Goal: Information Seeking & Learning: Find specific fact

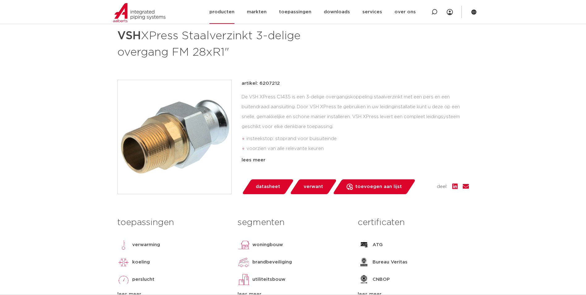
click at [431, 10] on div at bounding box center [434, 12] width 25 height 24
paste input "123460634"
type input "123460634"
click button "Zoeken" at bounding box center [0, 0] width 0 height 0
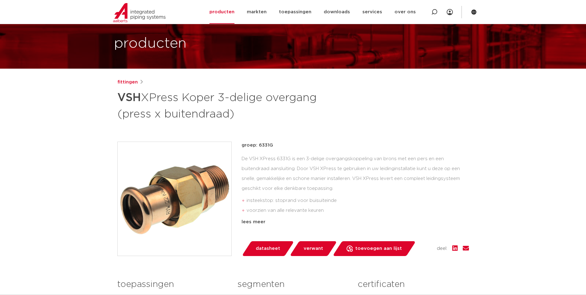
drag, startPoint x: 271, startPoint y: 145, endPoint x: 258, endPoint y: 146, distance: 12.8
click at [258, 146] on p "groep: 6331G" at bounding box center [355, 144] width 227 height 7
copy p "6331G"
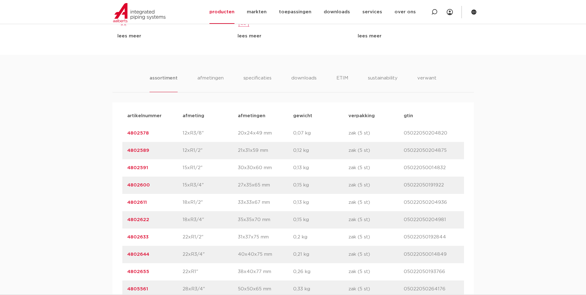
scroll to position [463, 0]
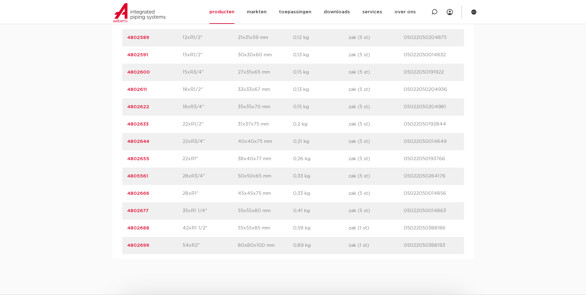
drag, startPoint x: 149, startPoint y: 193, endPoint x: 119, endPoint y: 198, distance: 29.8
click at [119, 198] on div "artikelnummer afmeting afmetingen gewicht verpakking gtin artikelnummer 4802578…" at bounding box center [292, 123] width 361 height 269
copy link "4802666"
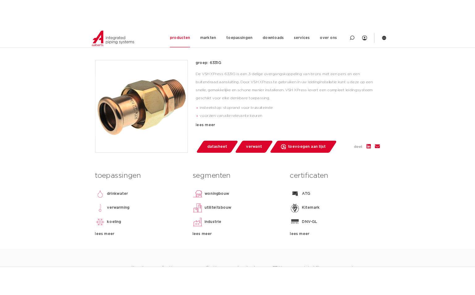
scroll to position [247, 0]
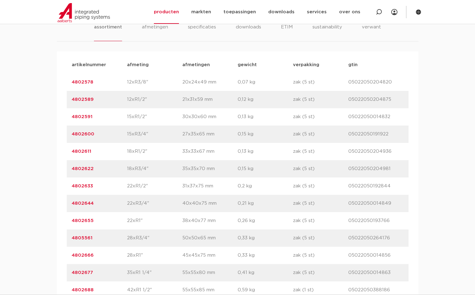
scroll to position [587, 0]
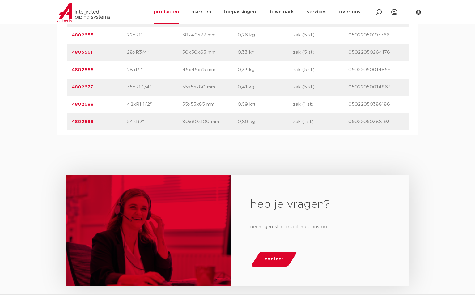
click at [218, 136] on div "heb je vragen? neem gerust contact met ons op contact" at bounding box center [237, 235] width 475 height 200
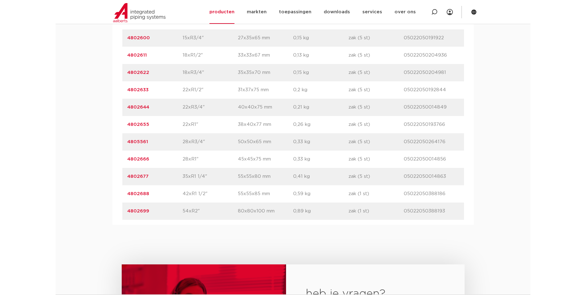
scroll to position [494, 0]
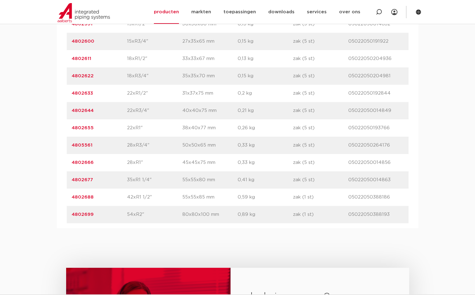
drag, startPoint x: 126, startPoint y: 162, endPoint x: 140, endPoint y: 163, distance: 14.0
click at [140, 163] on div "artikelnummer 4802666 afmeting 28xR1" afmetingen 45x45x75 mm gewicht 0,33 kg ve…" at bounding box center [238, 162] width 342 height 17
copy div "afmeting 28xR1"
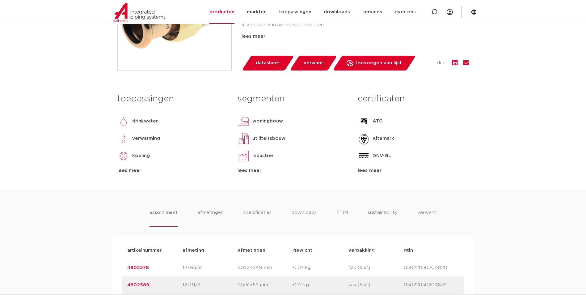
scroll to position [0, 0]
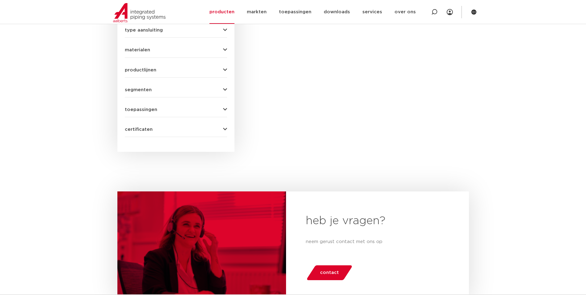
scroll to position [134, 0]
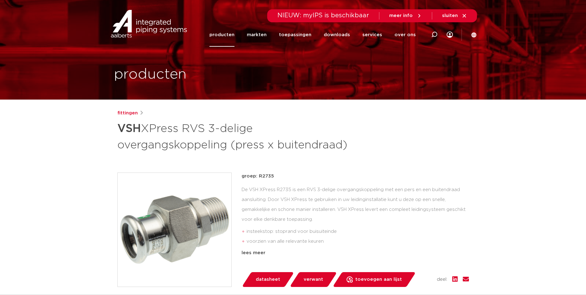
click at [227, 39] on link "producten" at bounding box center [221, 35] width 25 height 24
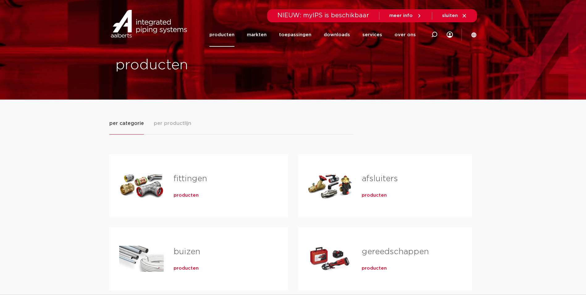
click at [186, 196] on span "producten" at bounding box center [186, 195] width 25 height 6
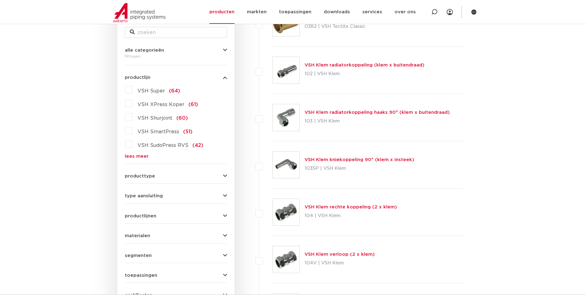
click at [139, 179] on form "zoek op naam of productnummer alle categorieën [GEOGRAPHIC_DATA] [GEOGRAPHIC_DA…" at bounding box center [176, 159] width 102 height 288
click at [140, 154] on link "lees meer" at bounding box center [176, 156] width 102 height 5
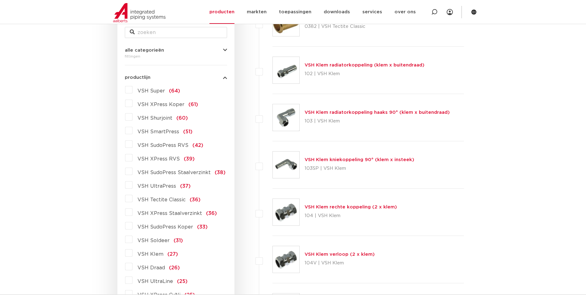
click at [181, 228] on span "VSH SudoPress Koper" at bounding box center [165, 226] width 56 height 5
click at [0, 0] on input "VSH SudoPress Koper (33)" at bounding box center [0, 0] width 0 height 0
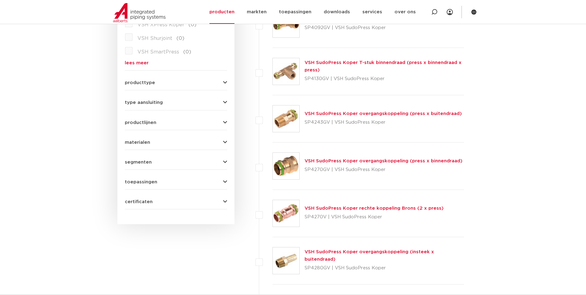
scroll to position [227, 0]
click at [283, 167] on img at bounding box center [286, 166] width 27 height 27
click at [329, 120] on p "SP4243GV | VSH SudoPress Koper" at bounding box center [383, 123] width 157 height 10
click at [332, 116] on link "VSH SudoPress Koper overgangskoppeling (press x buitendraad)" at bounding box center [383, 114] width 157 height 5
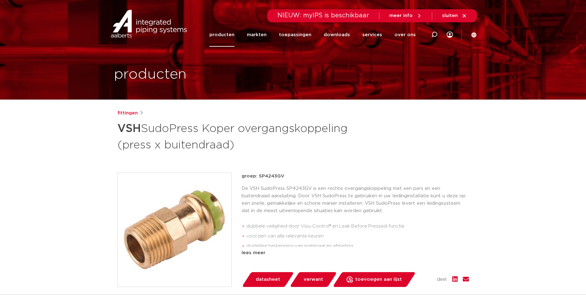
click at [183, 212] on img at bounding box center [175, 230] width 114 height 114
